Goal: Task Accomplishment & Management: Manage account settings

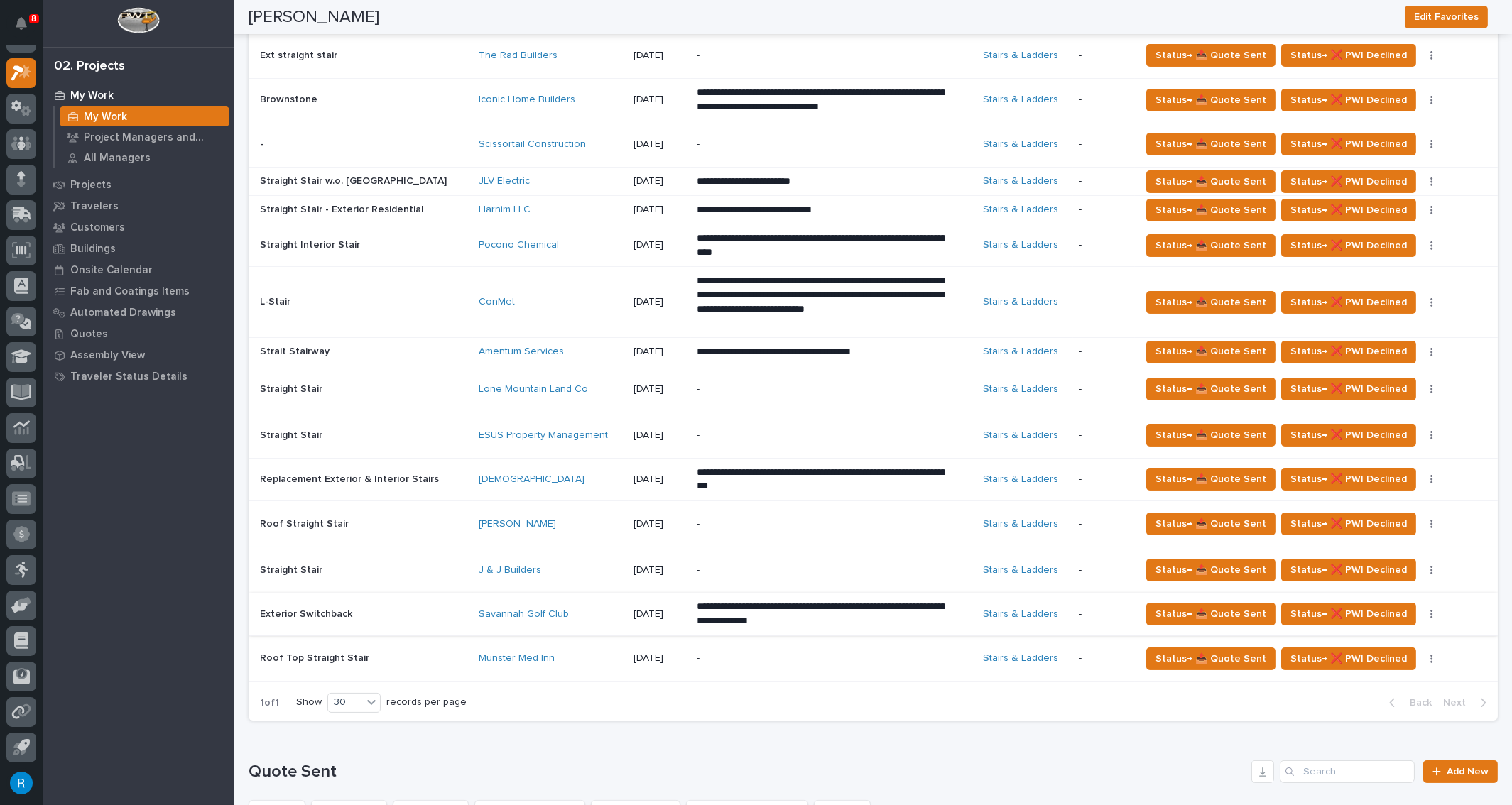
scroll to position [646, 0]
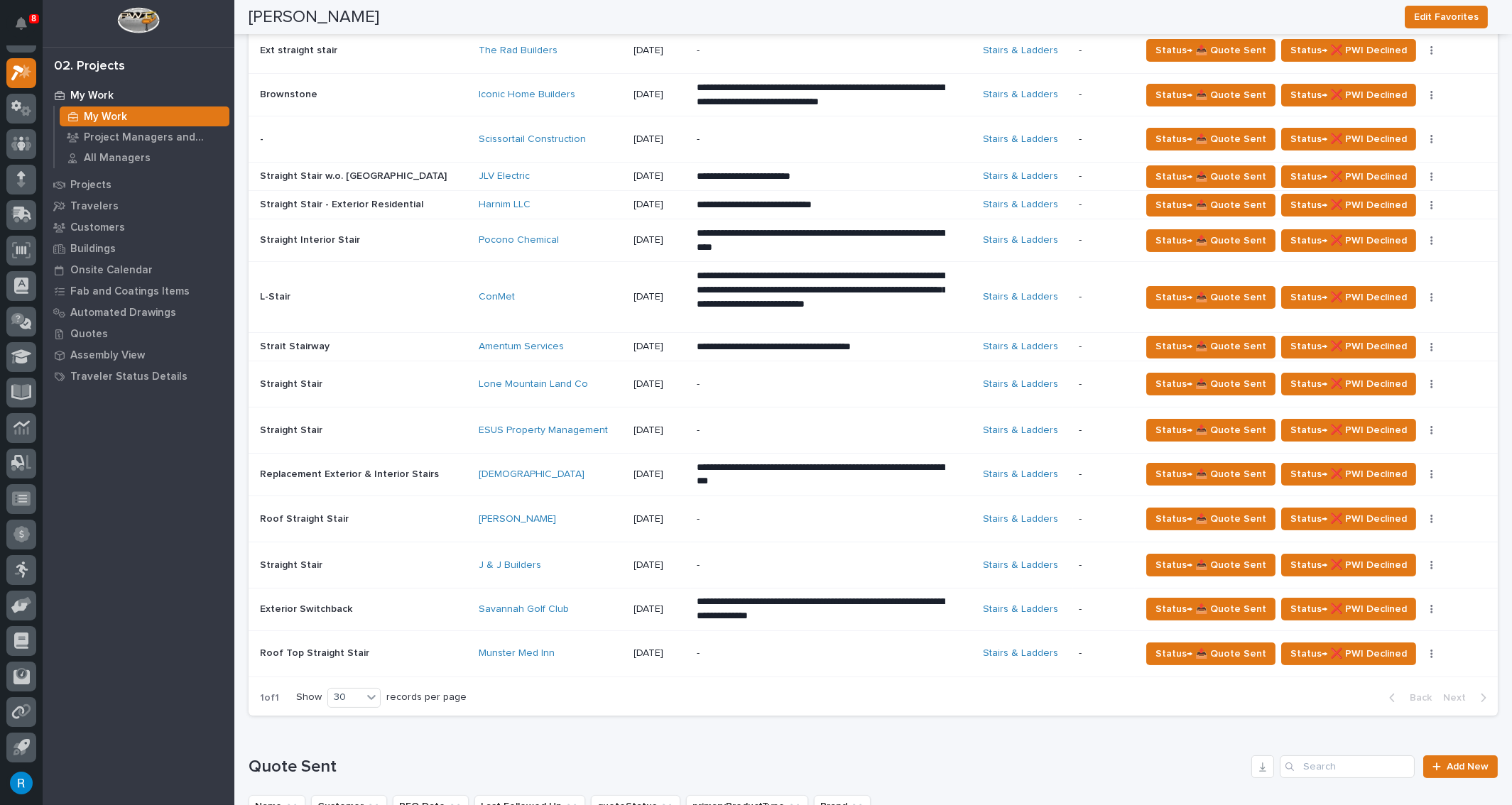
click at [659, 285] on p "-" at bounding box center [821, 654] width 249 height 12
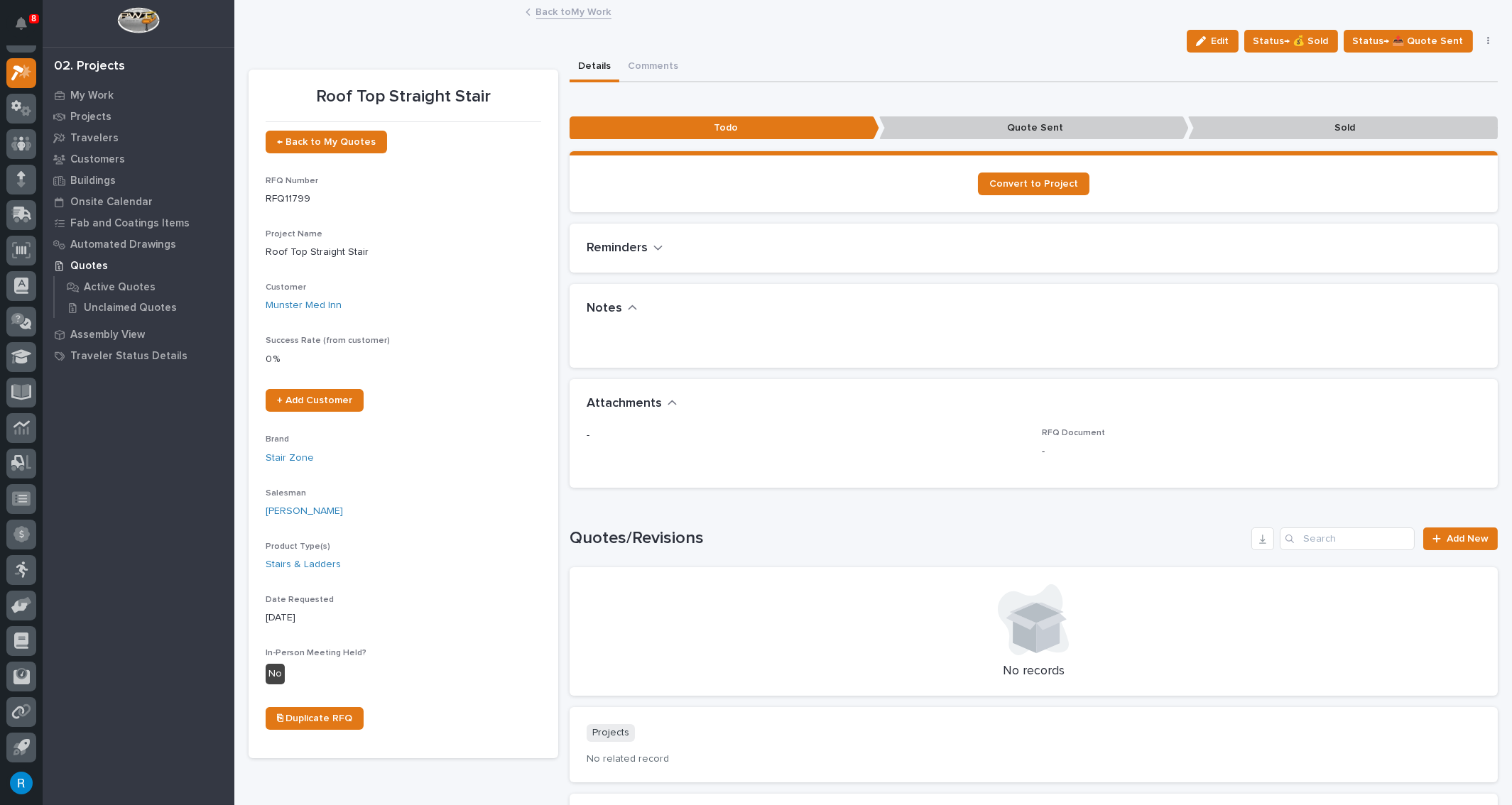
click at [618, 285] on div "•••" at bounding box center [1033, 340] width 894 height 11
click at [659, 40] on span "Edit" at bounding box center [1220, 42] width 18 height 13
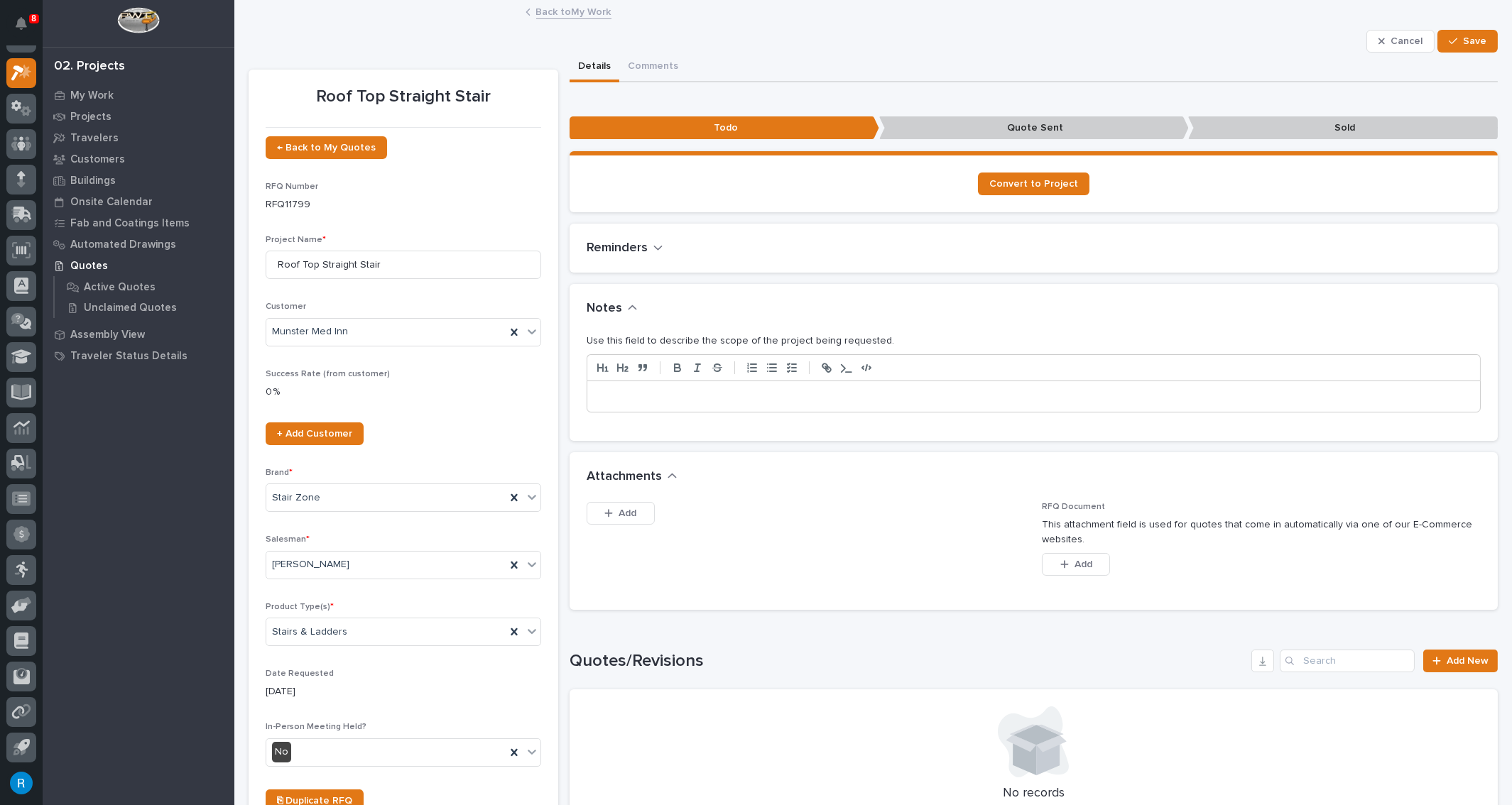
click at [607, 285] on p at bounding box center [1034, 397] width 872 height 14
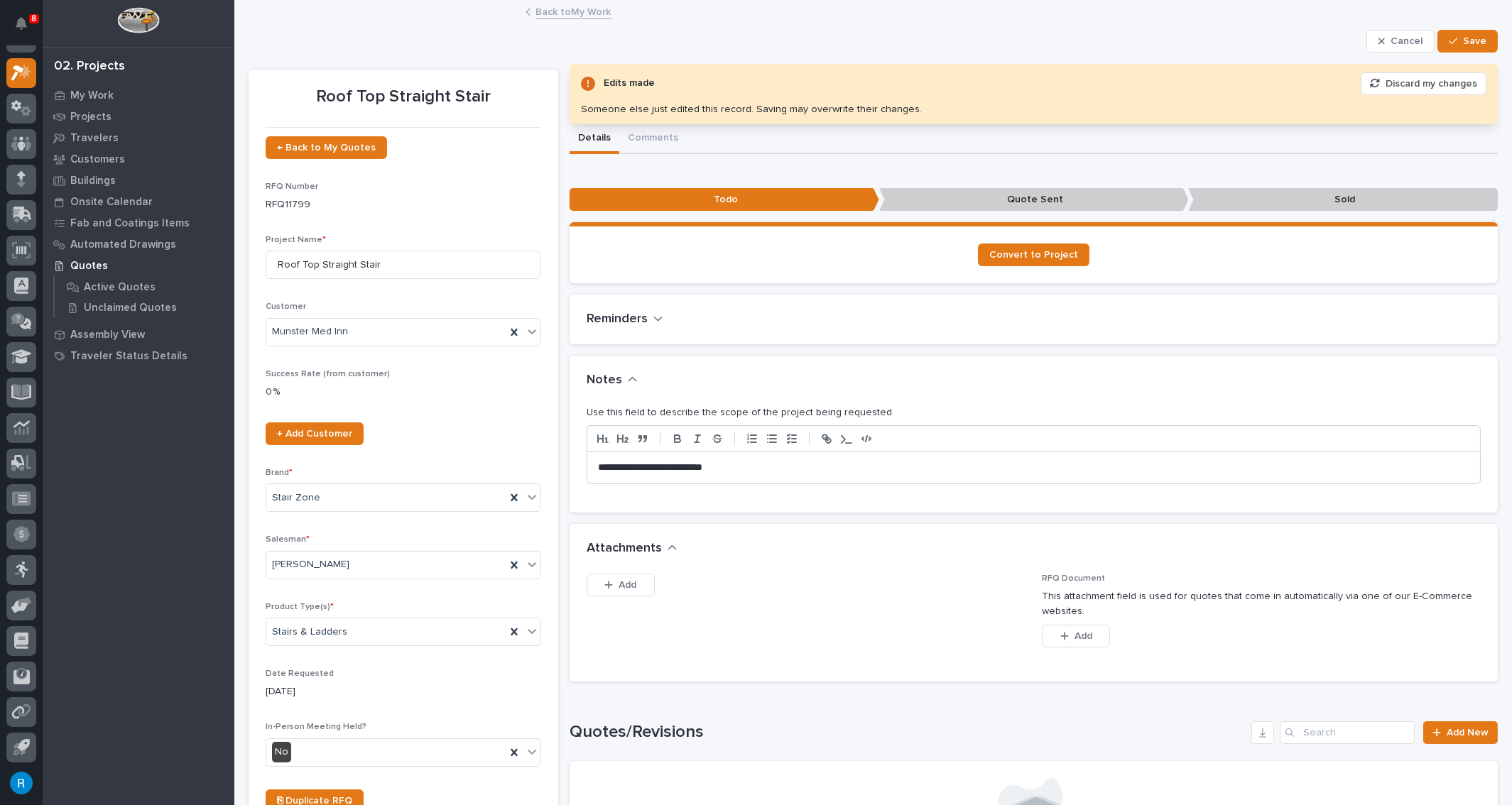
click at [659, 285] on p "**********" at bounding box center [1030, 468] width 865 height 14
click at [637, 285] on button "Add" at bounding box center [620, 585] width 68 height 23
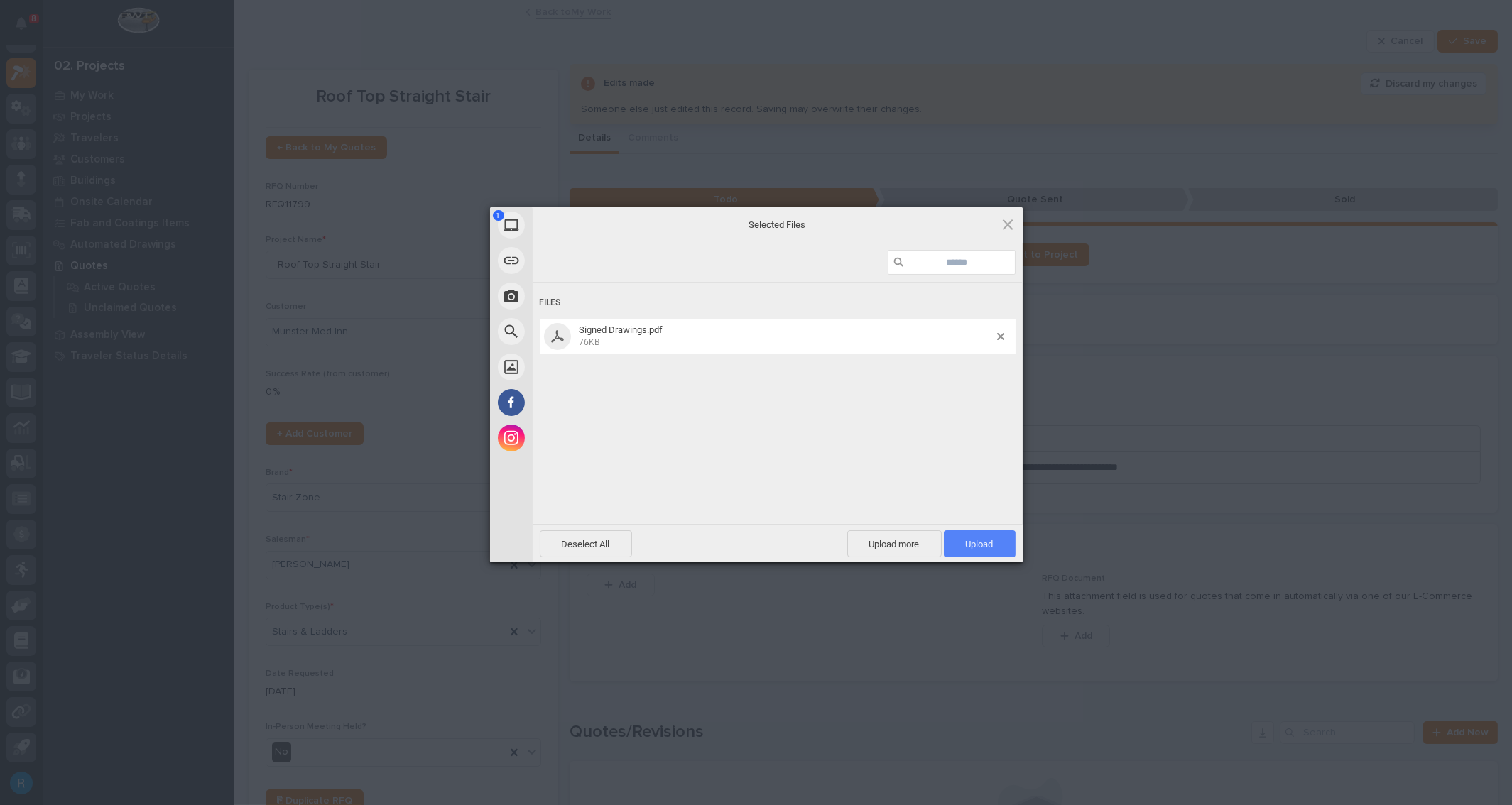
click at [659, 285] on span "Upload 1" at bounding box center [979, 544] width 28 height 11
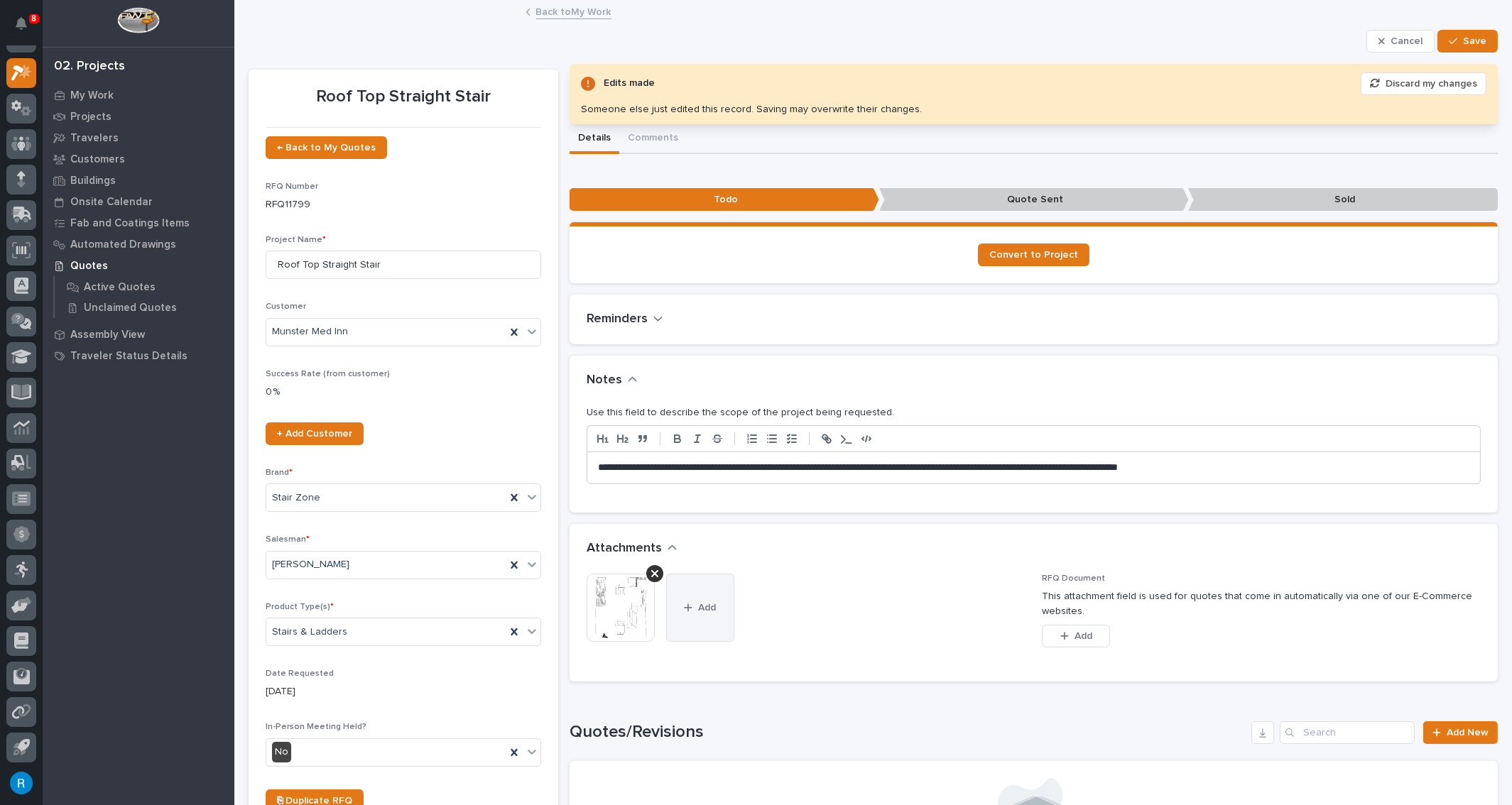
click at [659, 285] on span "Add" at bounding box center [707, 608] width 18 height 13
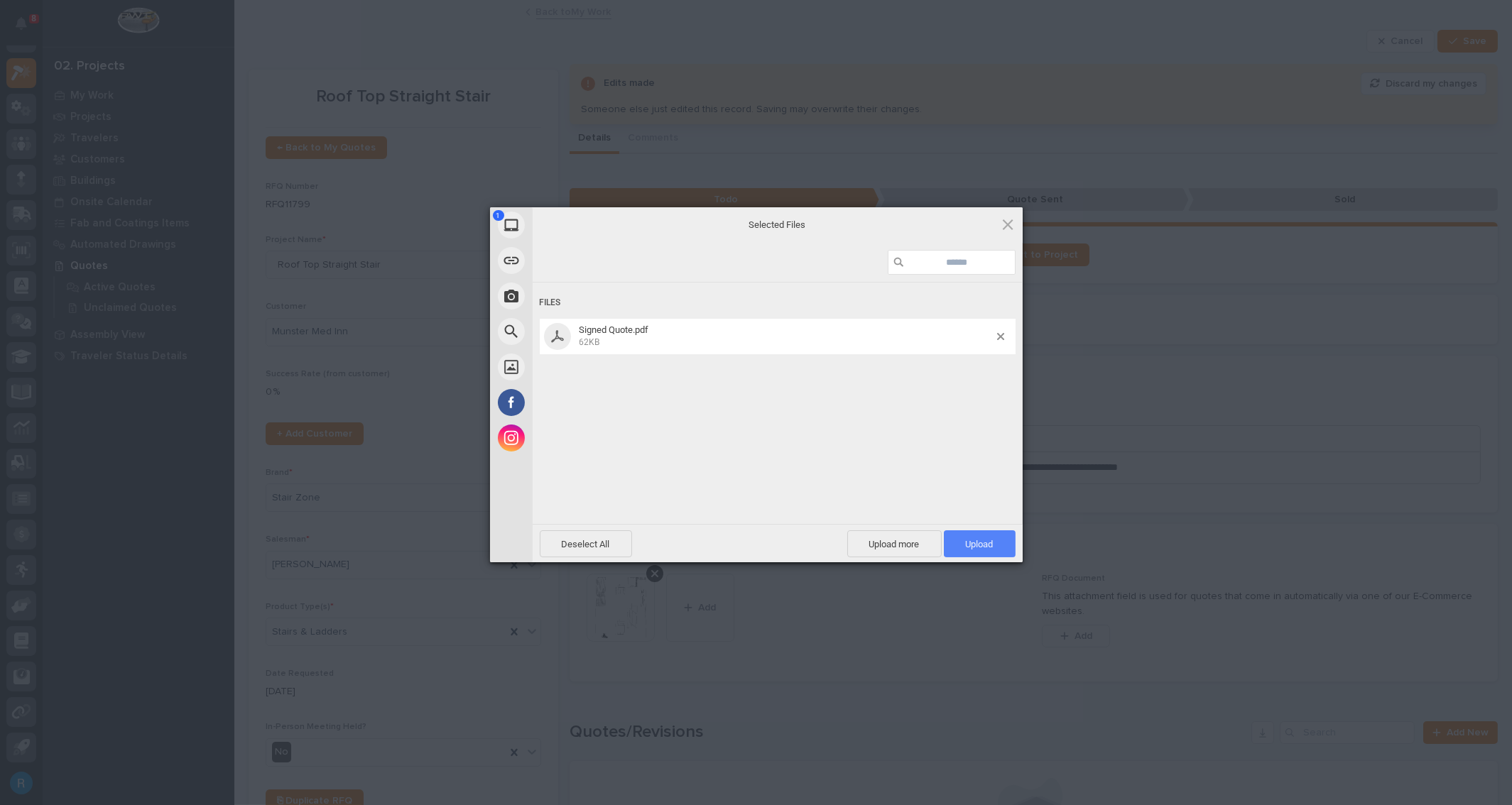
click at [659, 285] on span "Upload 1" at bounding box center [979, 544] width 28 height 11
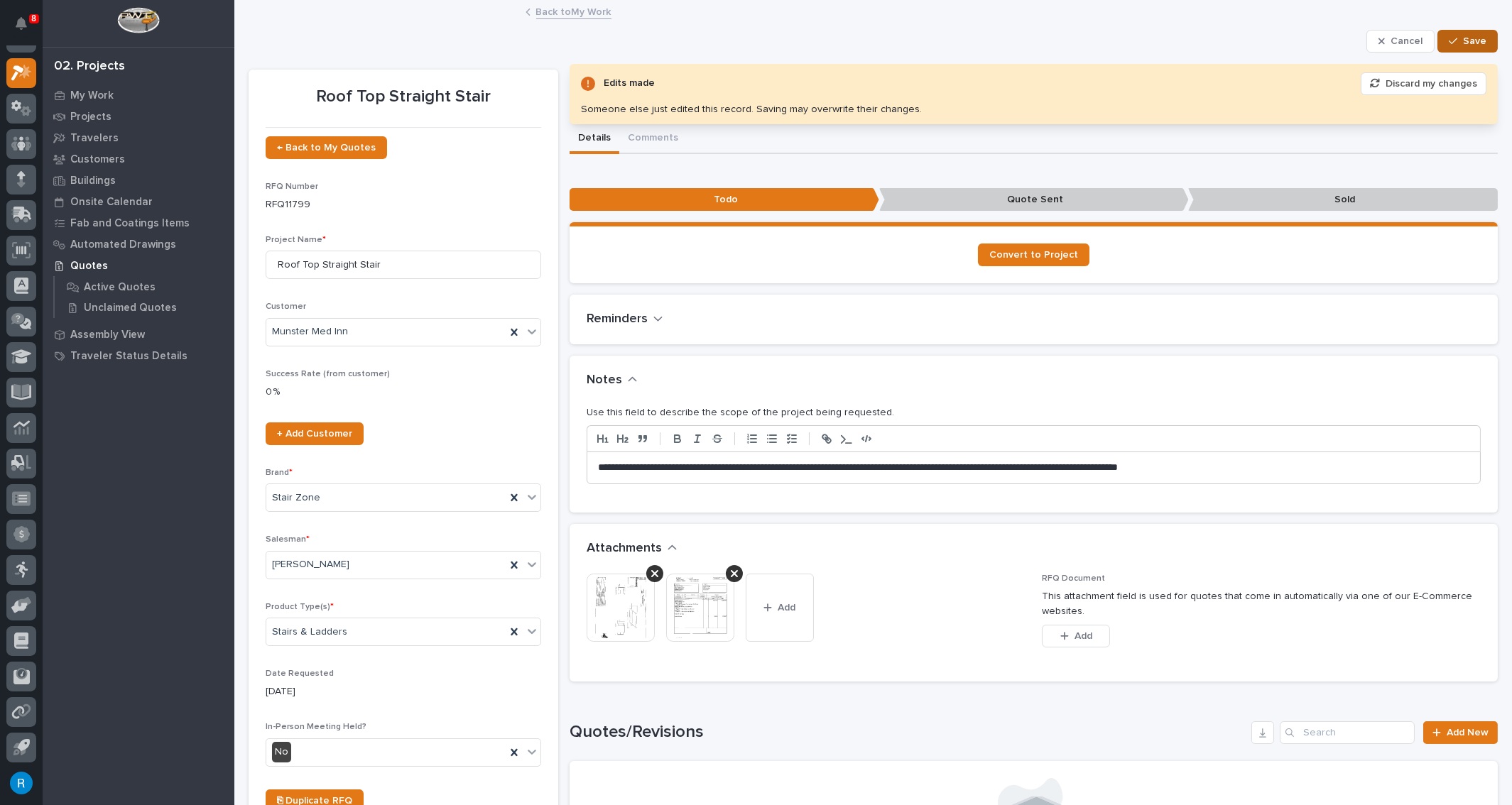
click at [659, 42] on span "Save" at bounding box center [1475, 42] width 24 height 13
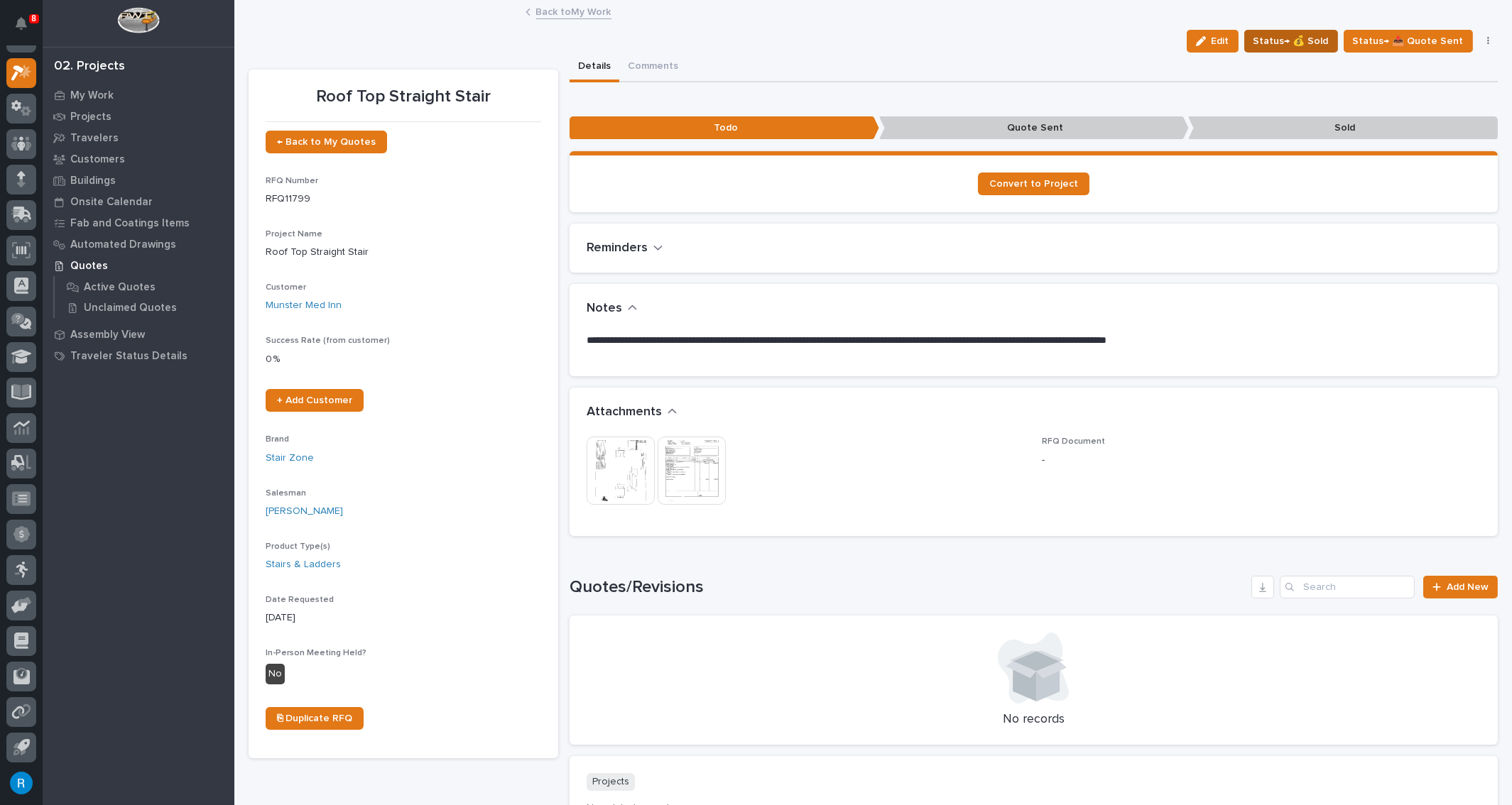
click at [659, 43] on span "Status→ 💰 Sold" at bounding box center [1291, 42] width 75 height 17
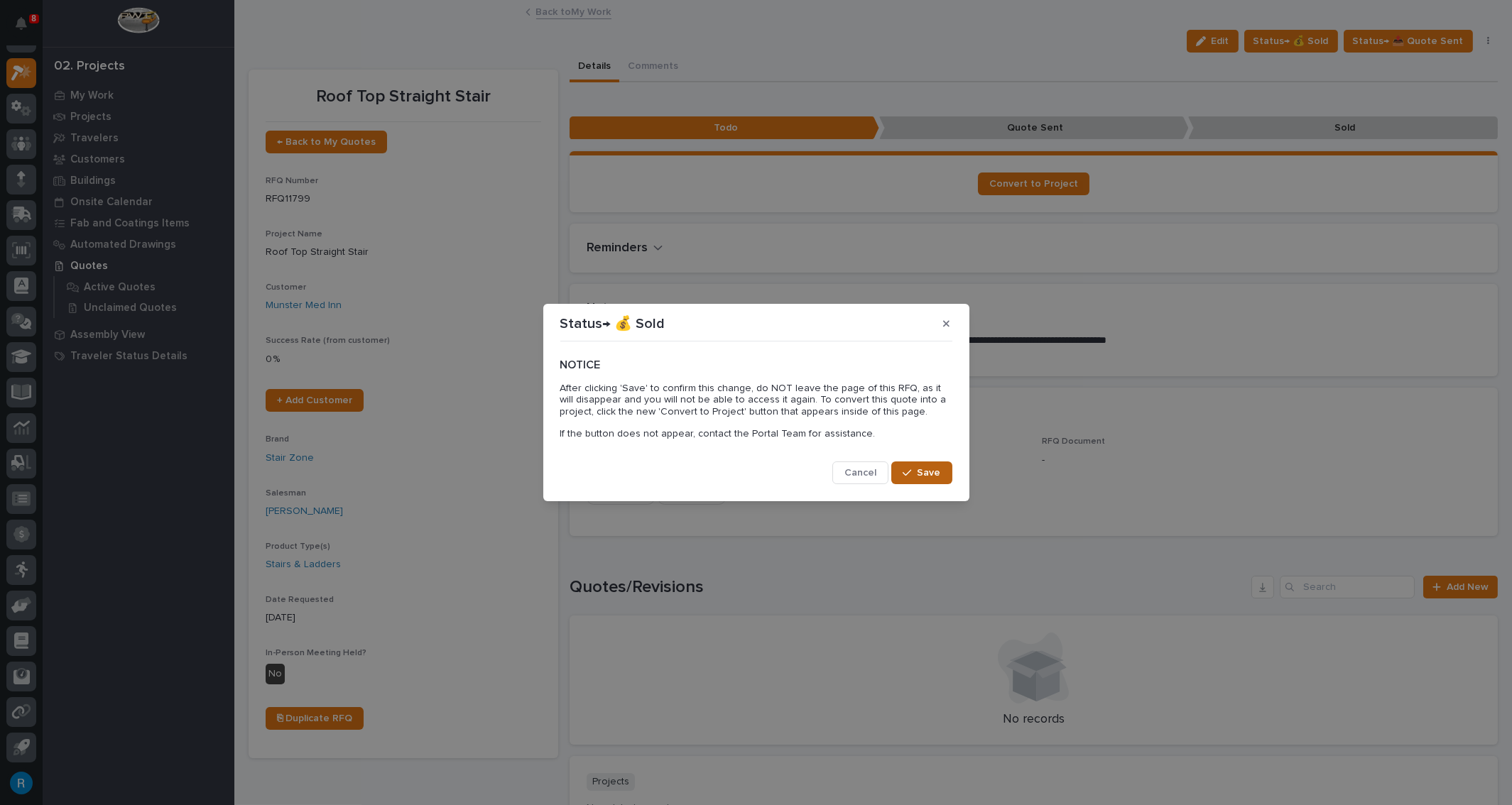
click at [659, 285] on span "Save" at bounding box center [929, 473] width 24 height 13
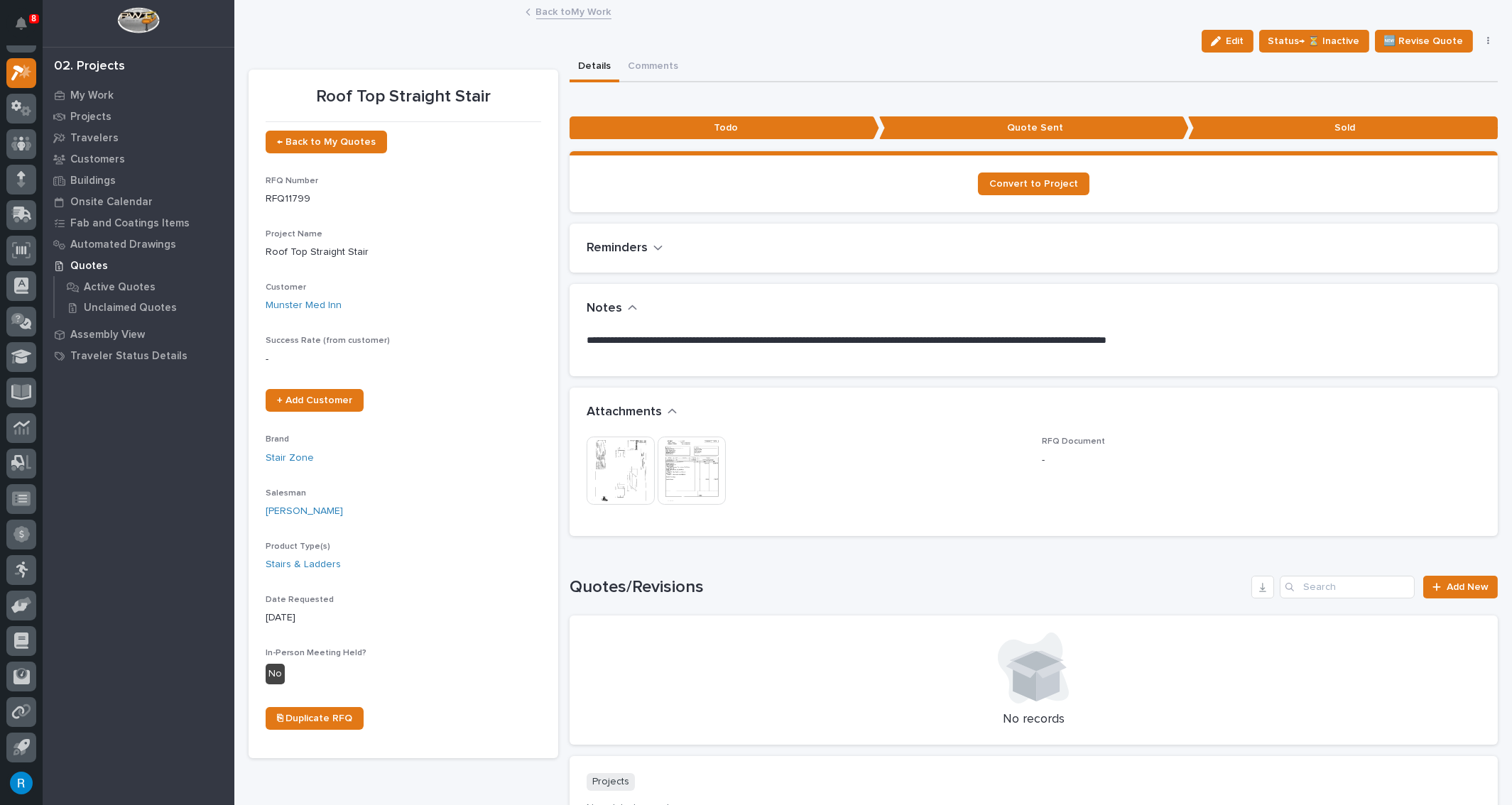
click at [659, 285] on span "RFQ Document -" at bounding box center [1261, 477] width 439 height 82
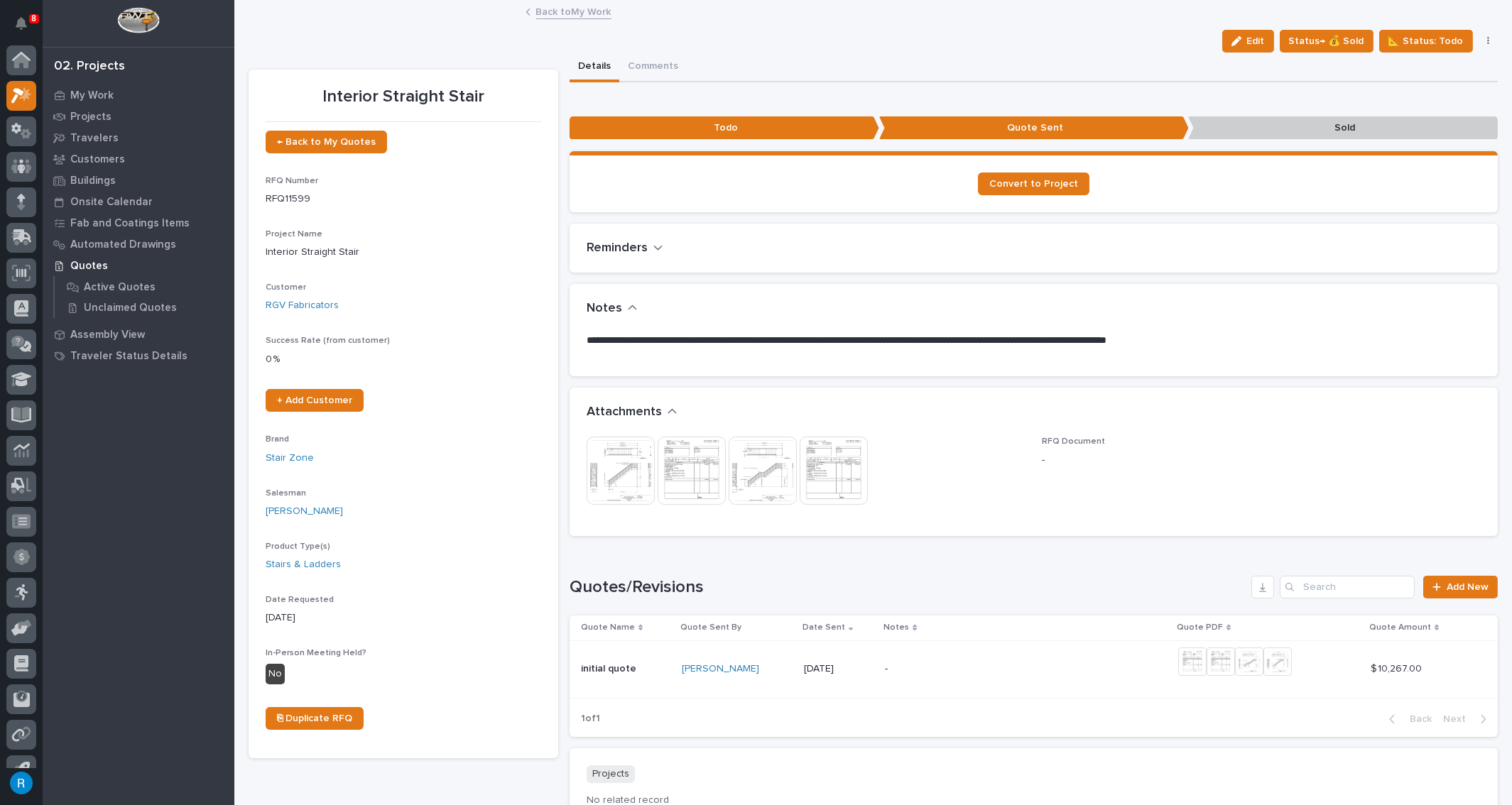
scroll to position [23, 0]
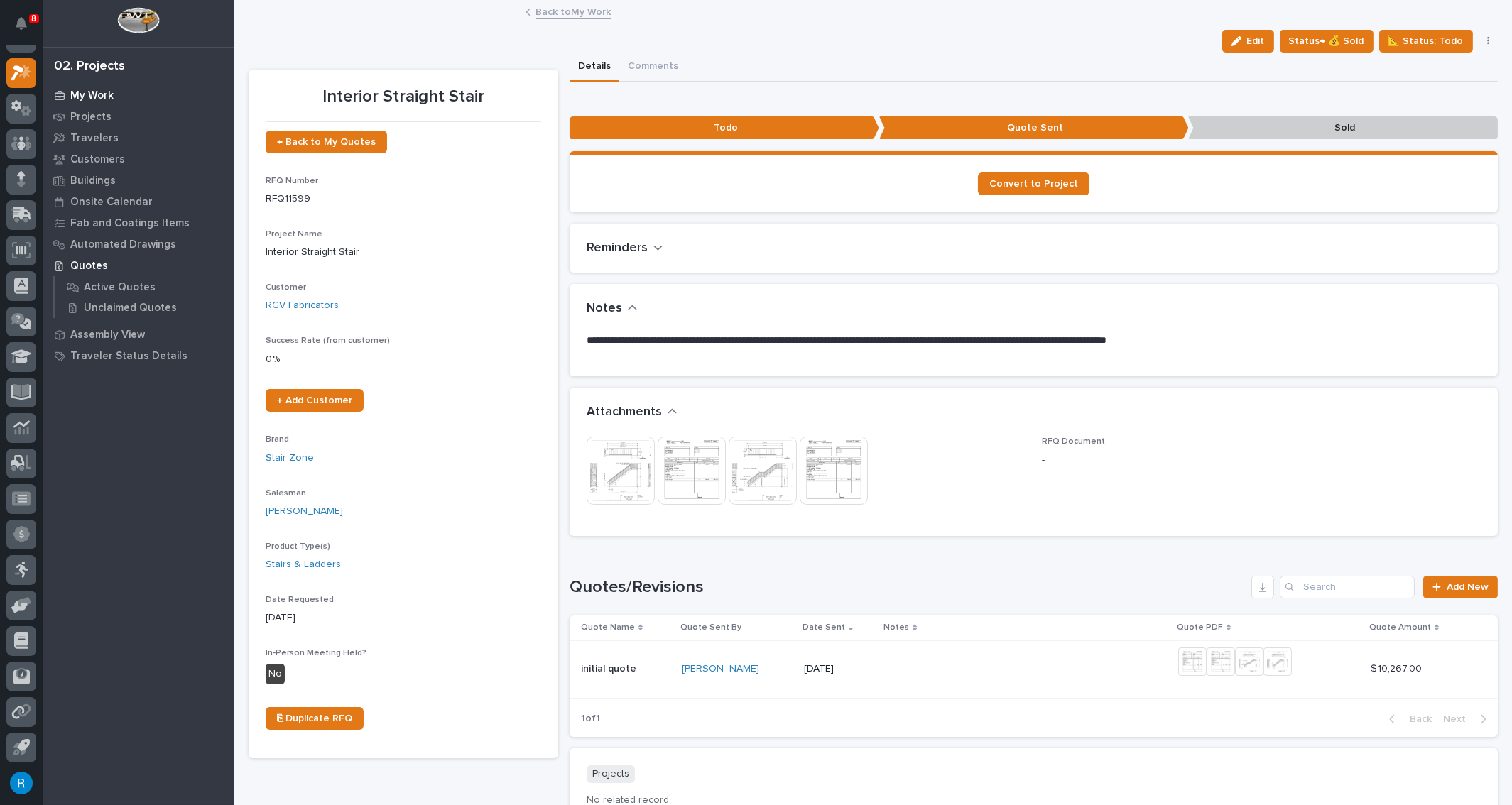
click at [95, 90] on p "My Work" at bounding box center [92, 96] width 43 height 13
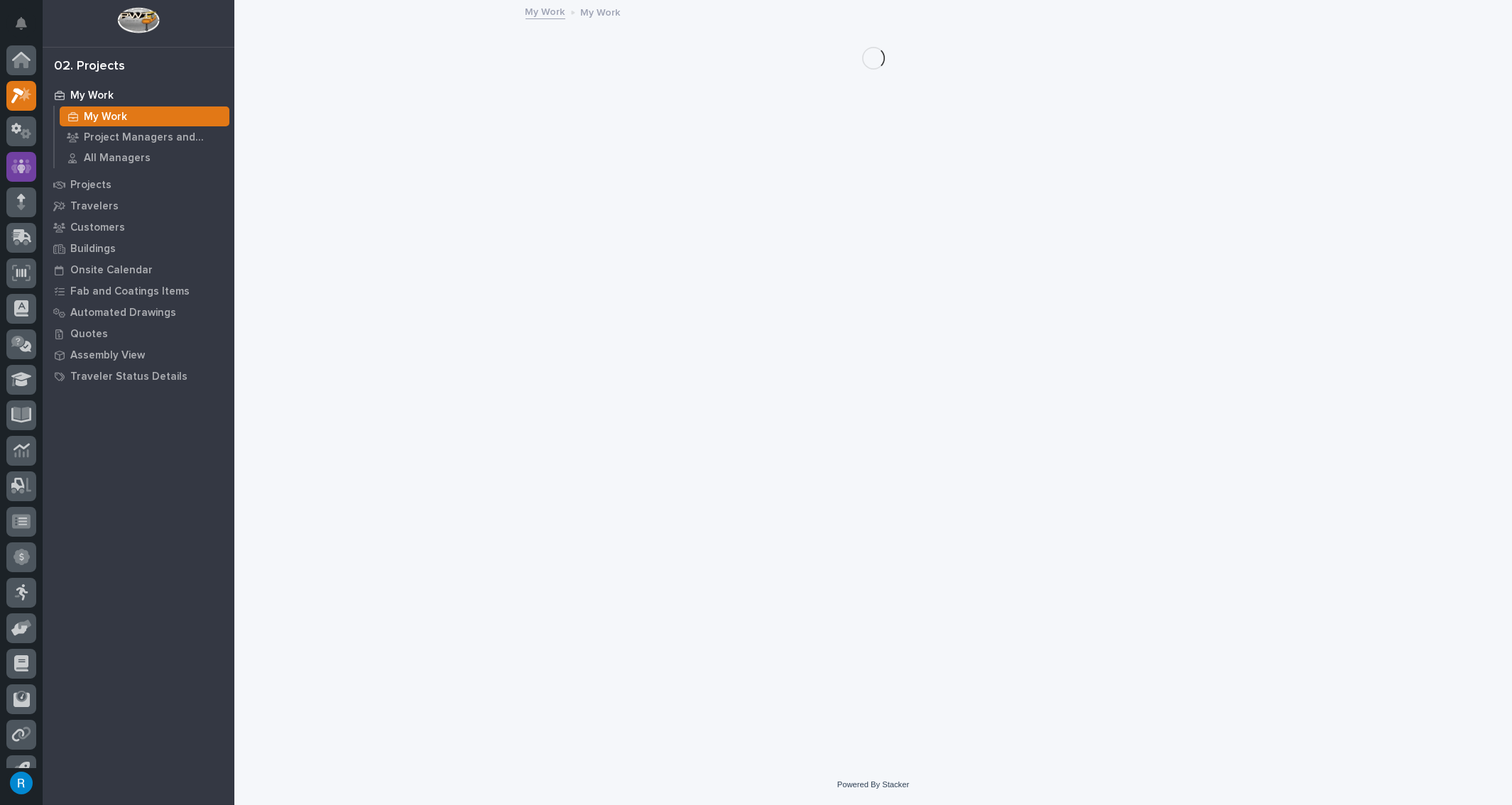
scroll to position [23, 0]
